Goal: Information Seeking & Learning: Learn about a topic

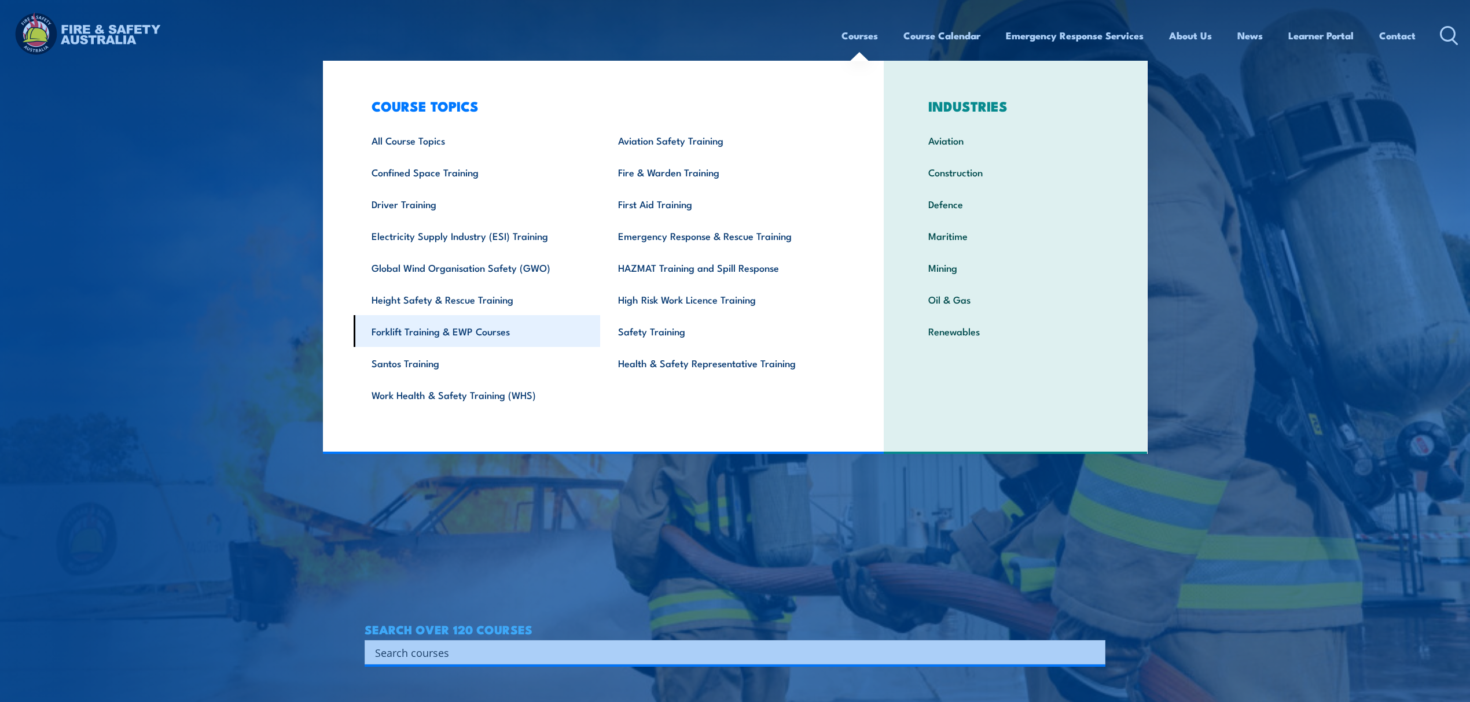
click at [529, 329] on link "Forklift Training & EWP Courses" at bounding box center [477, 331] width 247 height 32
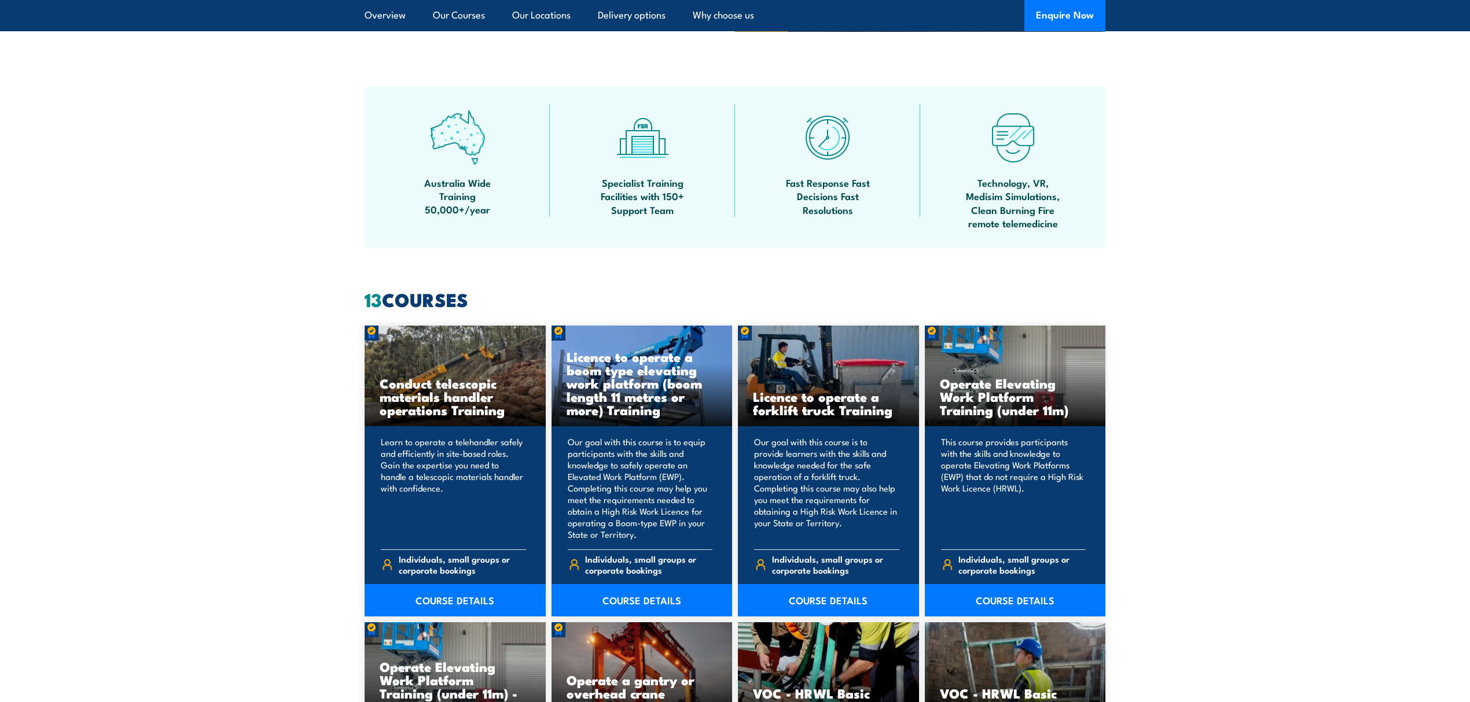
scroll to position [694, 0]
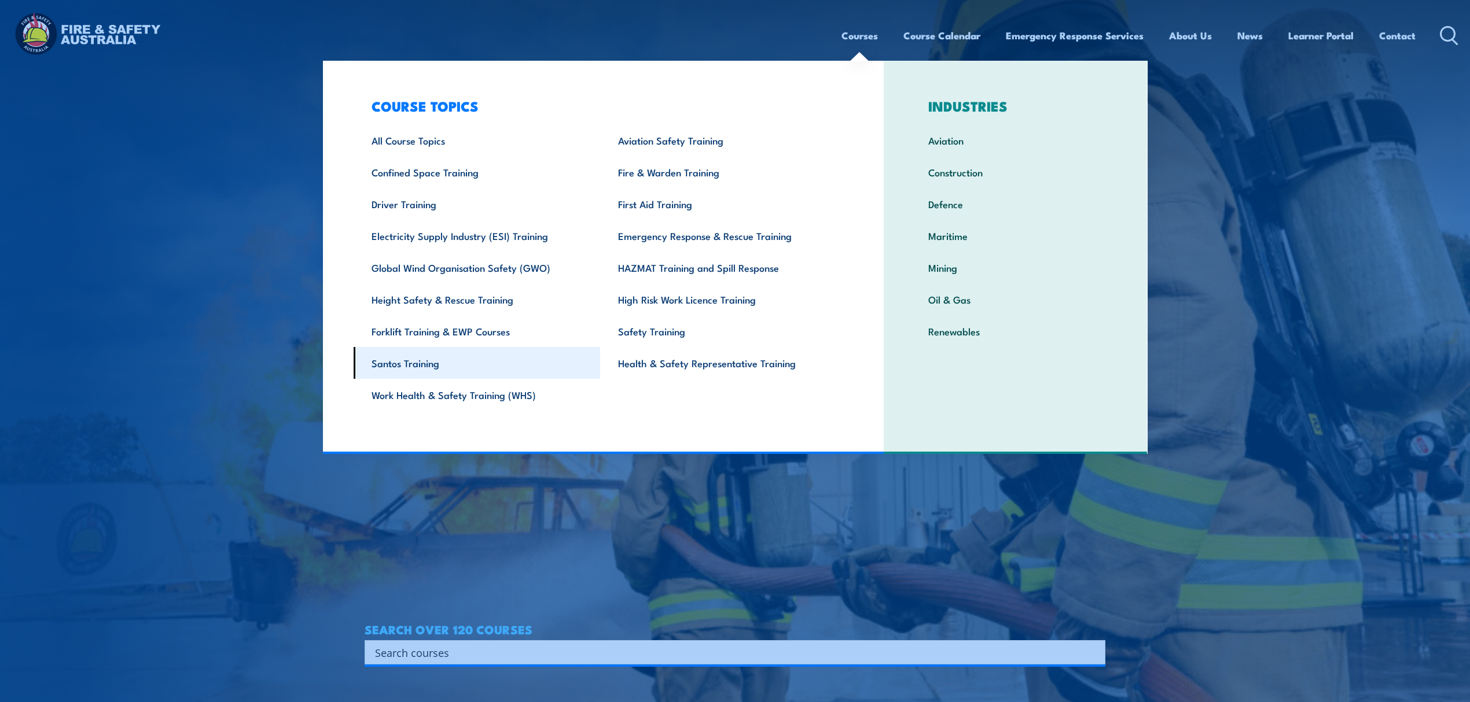
click at [513, 354] on link "Santos Training" at bounding box center [477, 363] width 247 height 32
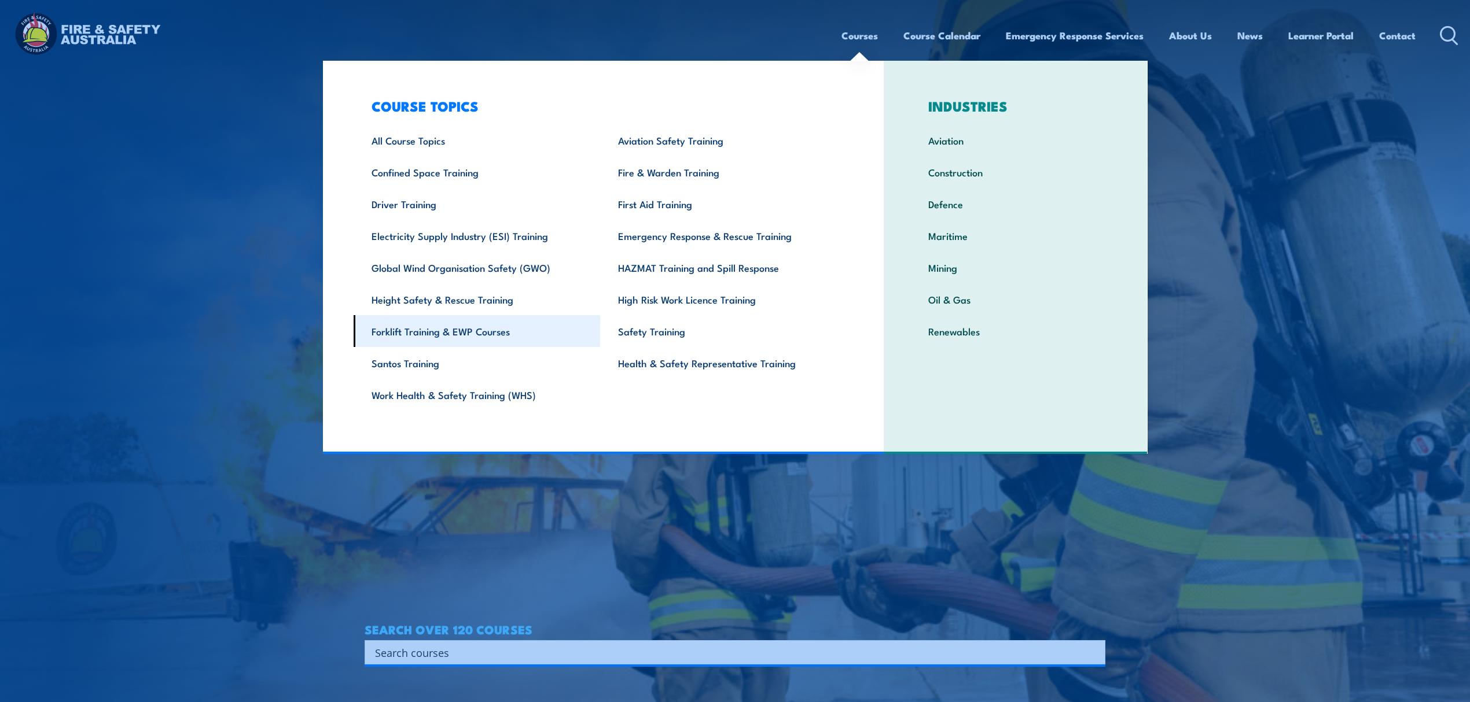
click at [507, 340] on link "Forklift Training & EWP Courses" at bounding box center [477, 331] width 247 height 32
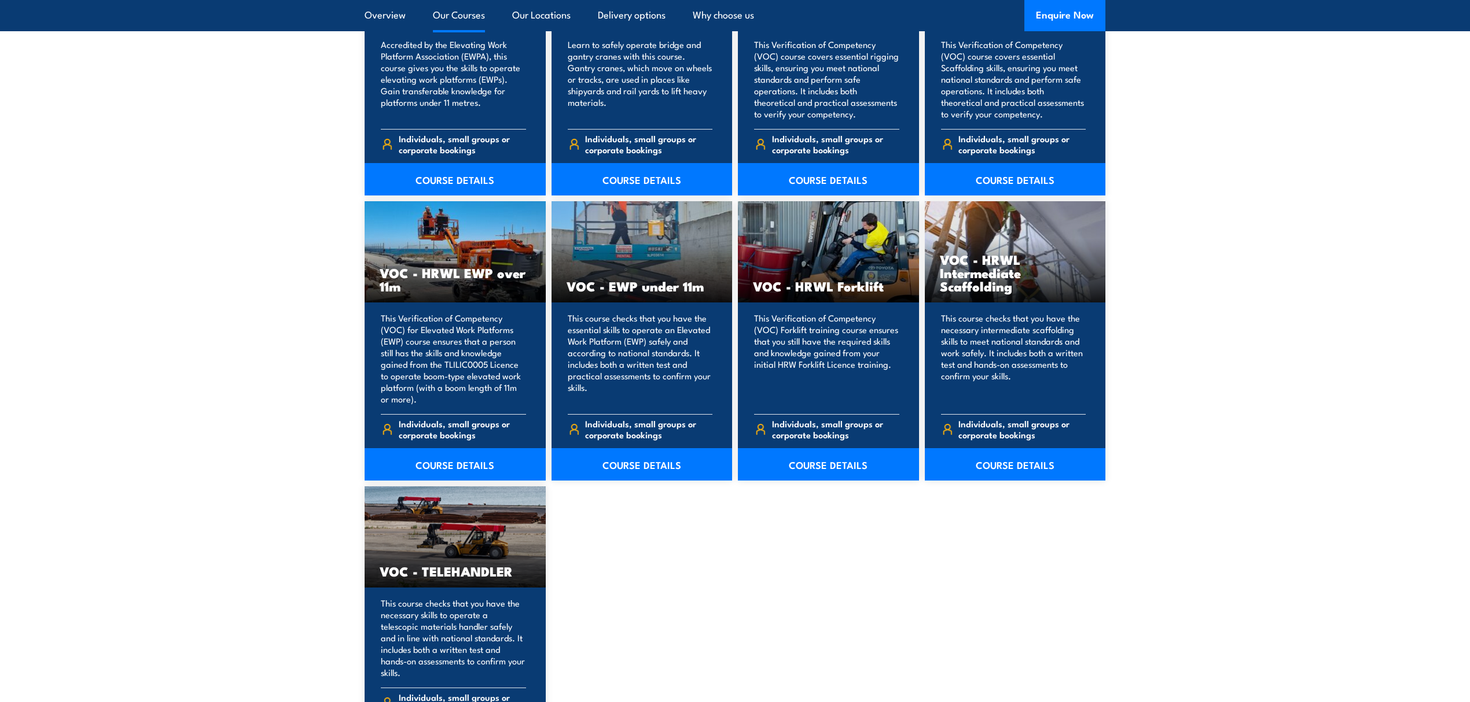
scroll to position [1389, 0]
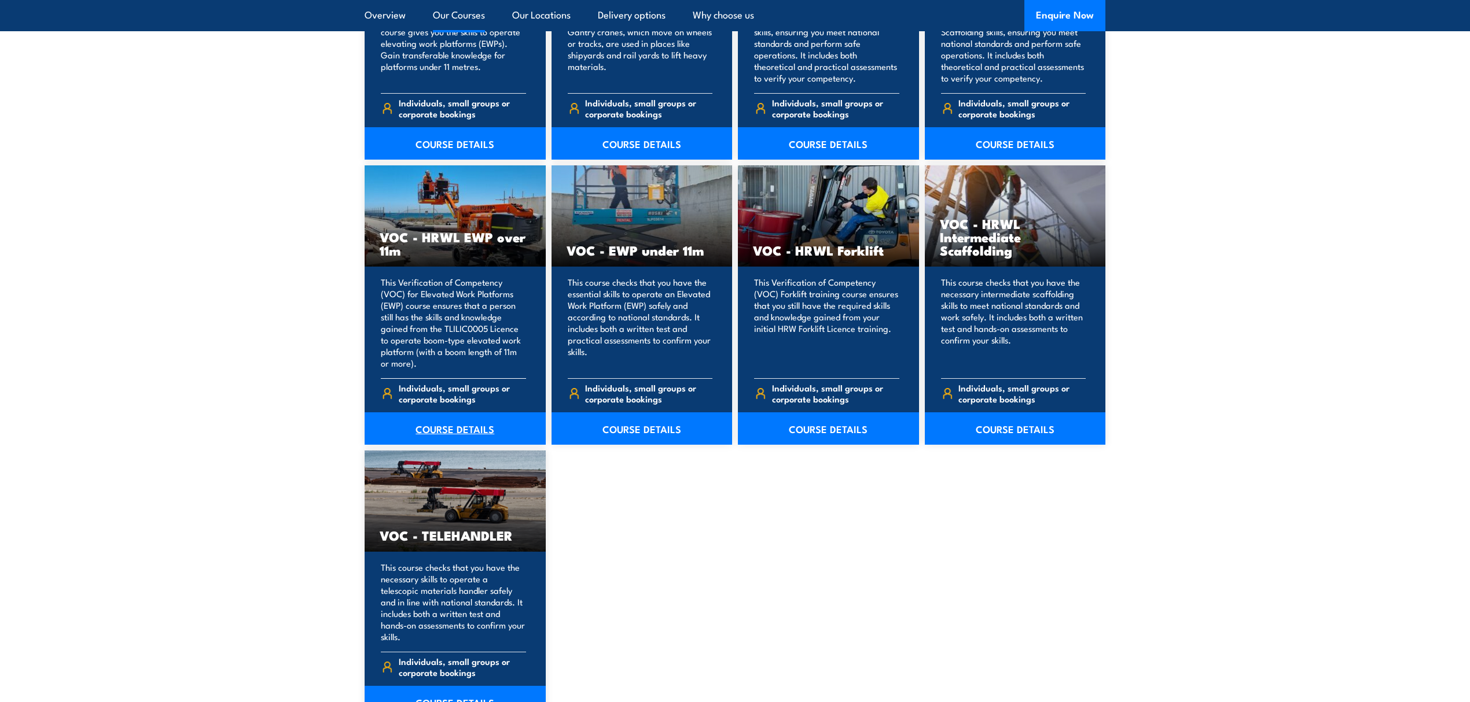
click at [422, 424] on link "COURSE DETAILS" at bounding box center [455, 429] width 181 height 32
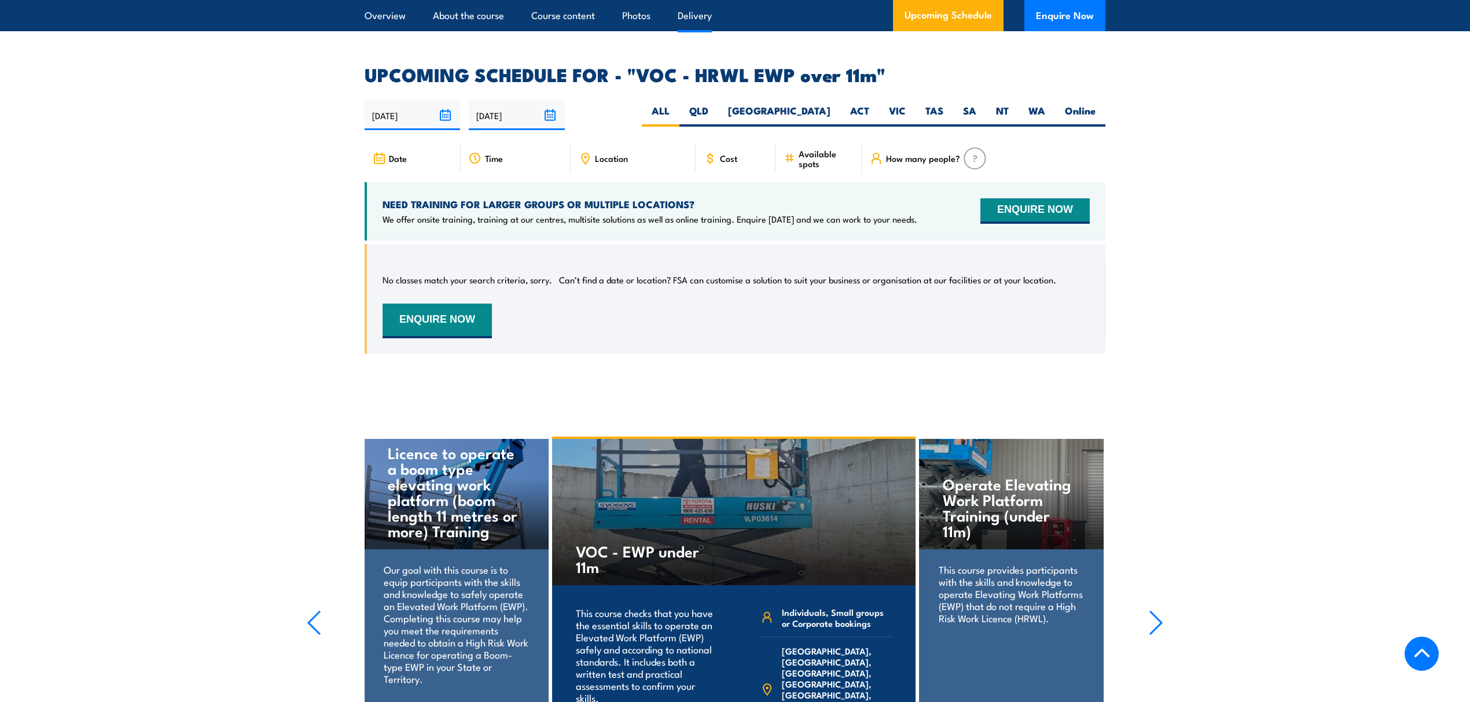
scroll to position [1543, 0]
